Goal: Transaction & Acquisition: Download file/media

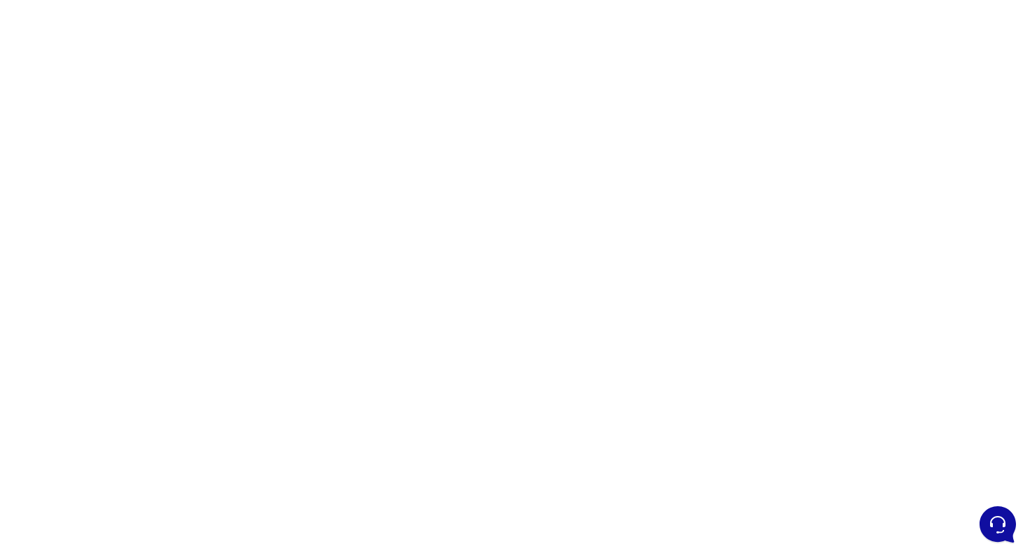
scroll to position [49, 0]
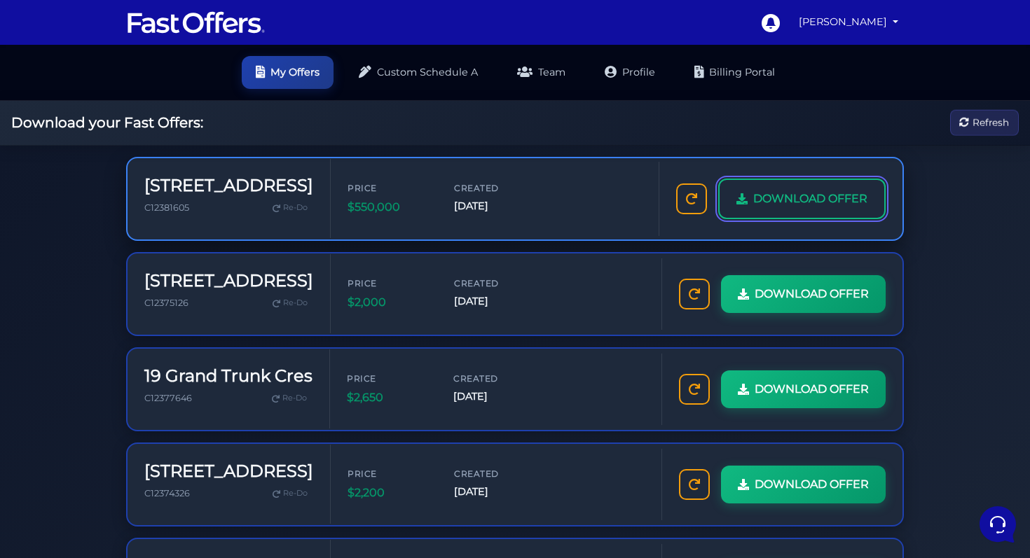
click at [790, 204] on span "DOWNLOAD OFFER" at bounding box center [810, 199] width 114 height 18
click at [785, 206] on span "DOWNLOAD OFFER" at bounding box center [810, 199] width 114 height 18
